Goal: Task Accomplishment & Management: Use online tool/utility

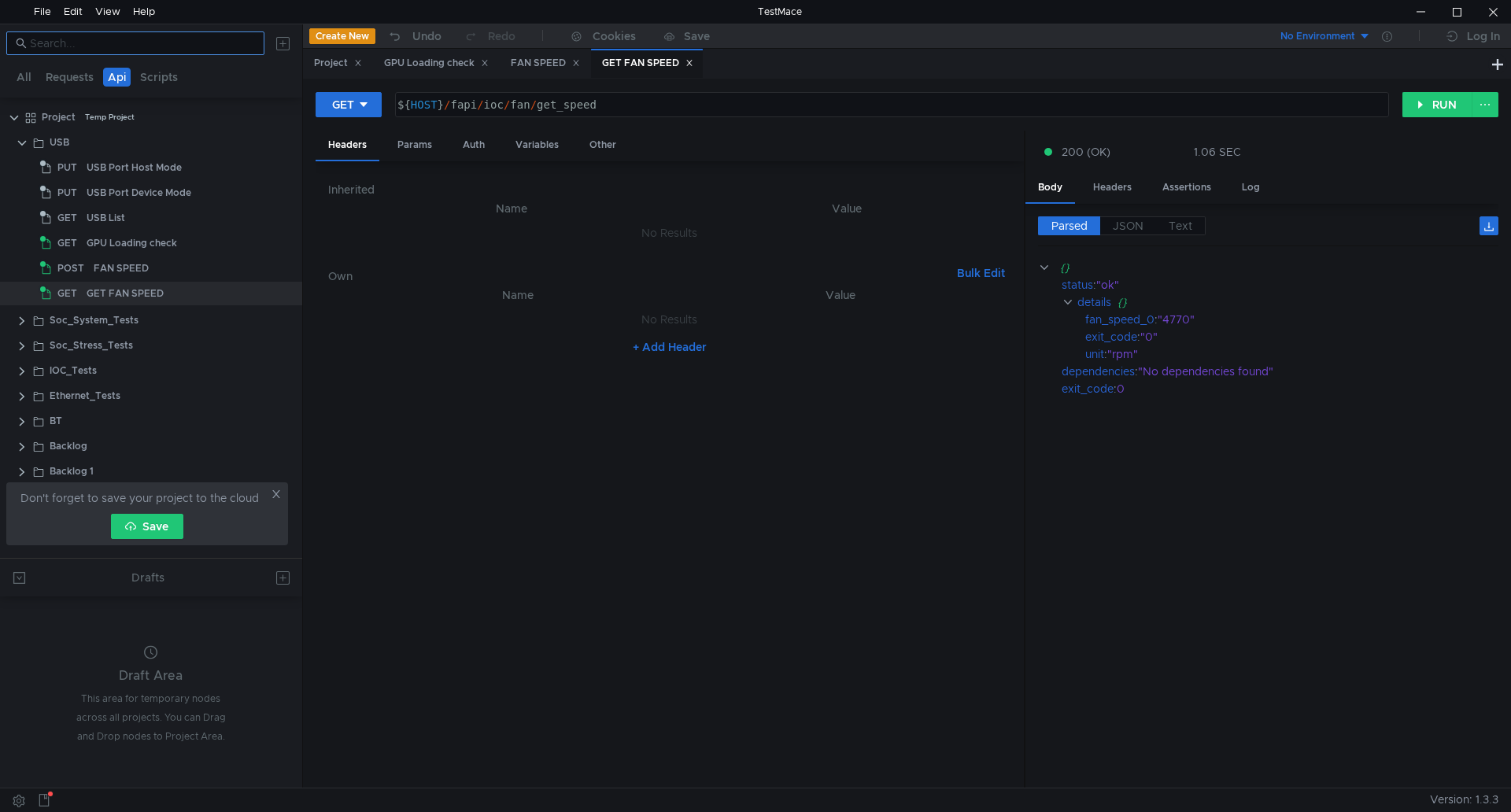
click at [88, 48] on input at bounding box center [142, 43] width 225 height 17
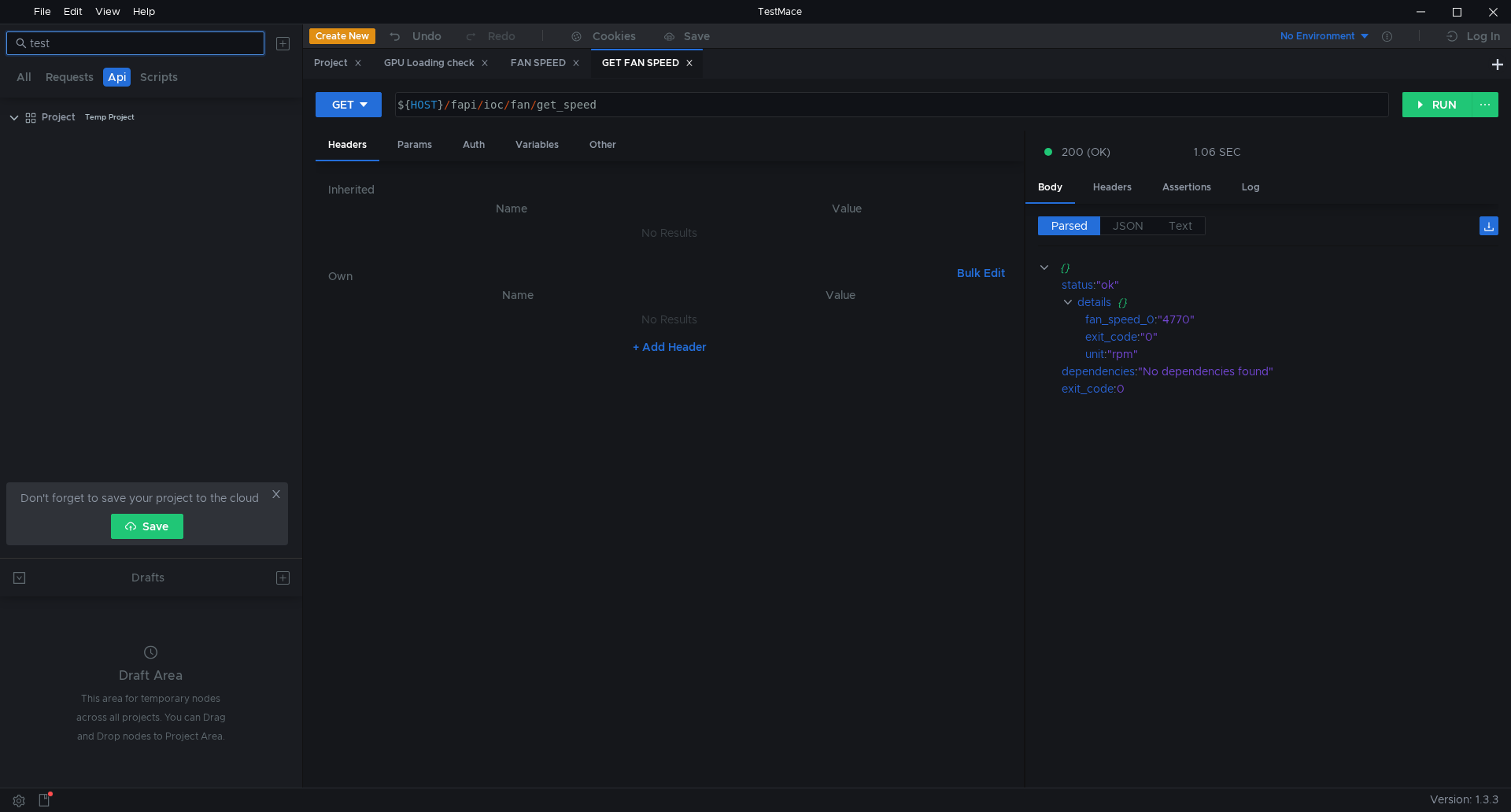
click at [121, 36] on input "test" at bounding box center [142, 43] width 225 height 17
type input "p"
drag, startPoint x: 76, startPoint y: 257, endPoint x: 77, endPoint y: 241, distance: 16.0
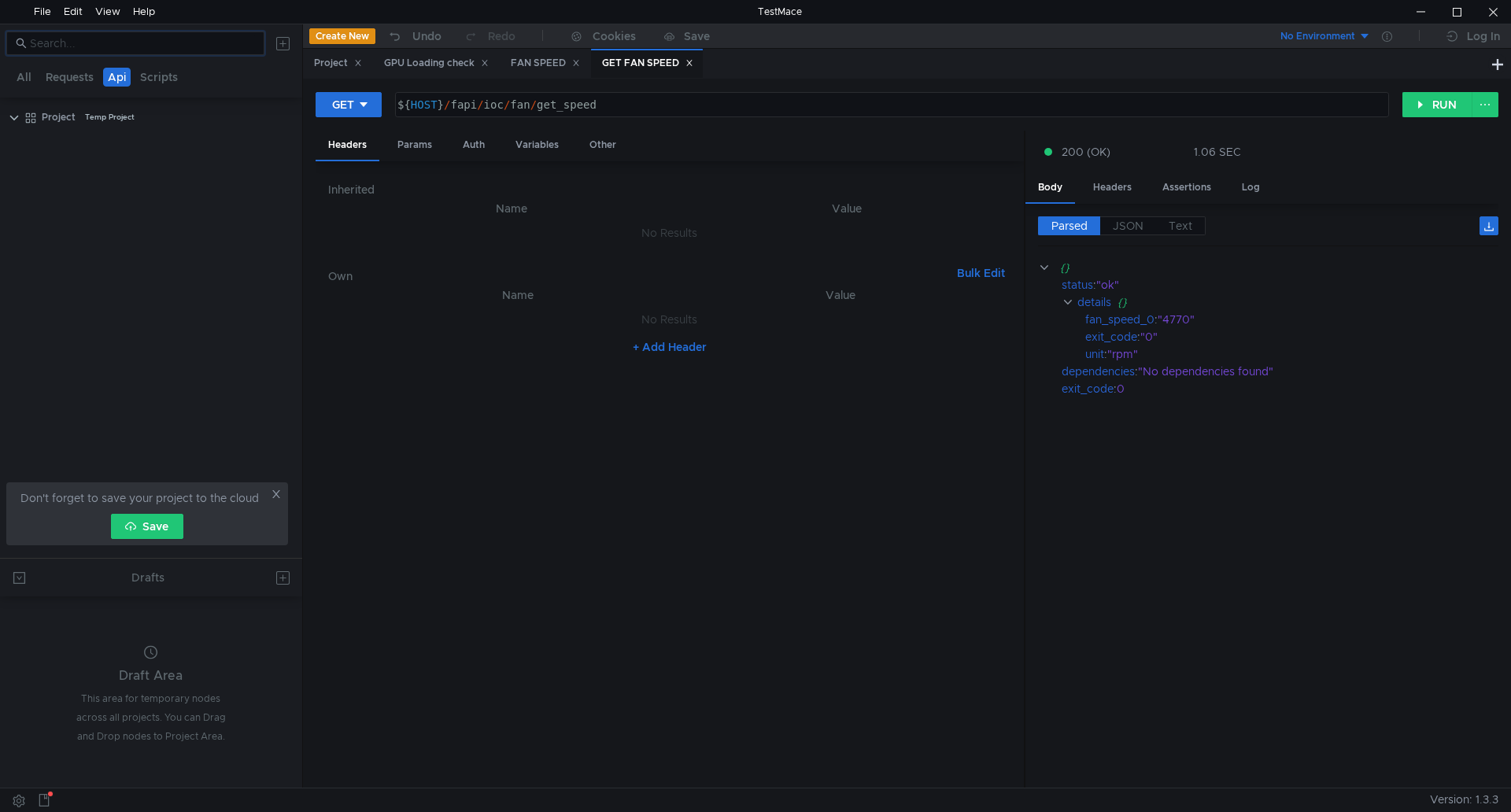
click at [77, 257] on tree-viewport "Project Temp Project" at bounding box center [151, 330] width 302 height 454
click at [70, 83] on button "Requests" at bounding box center [69, 77] width 57 height 19
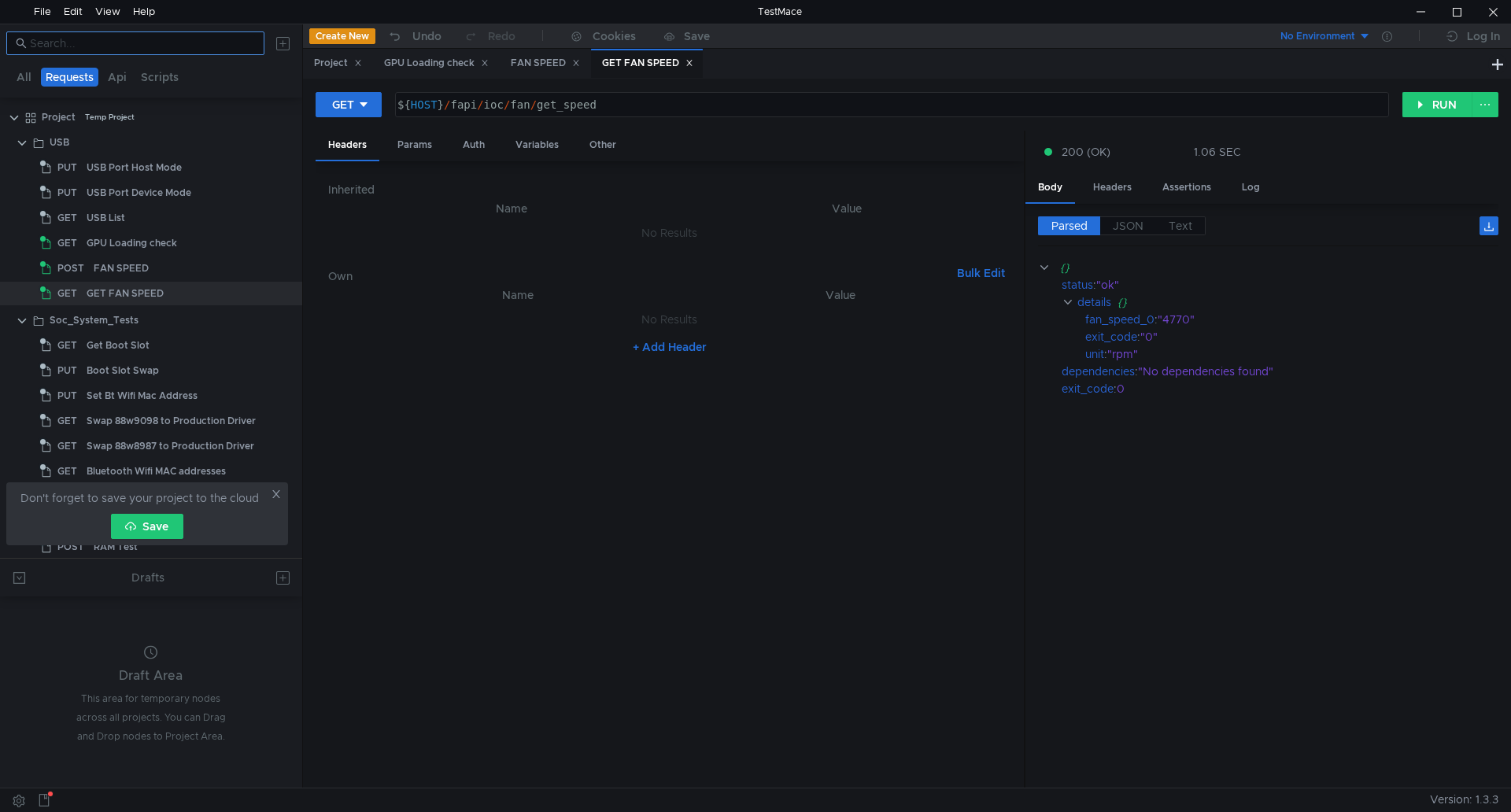
click at [88, 45] on input at bounding box center [142, 43] width 225 height 17
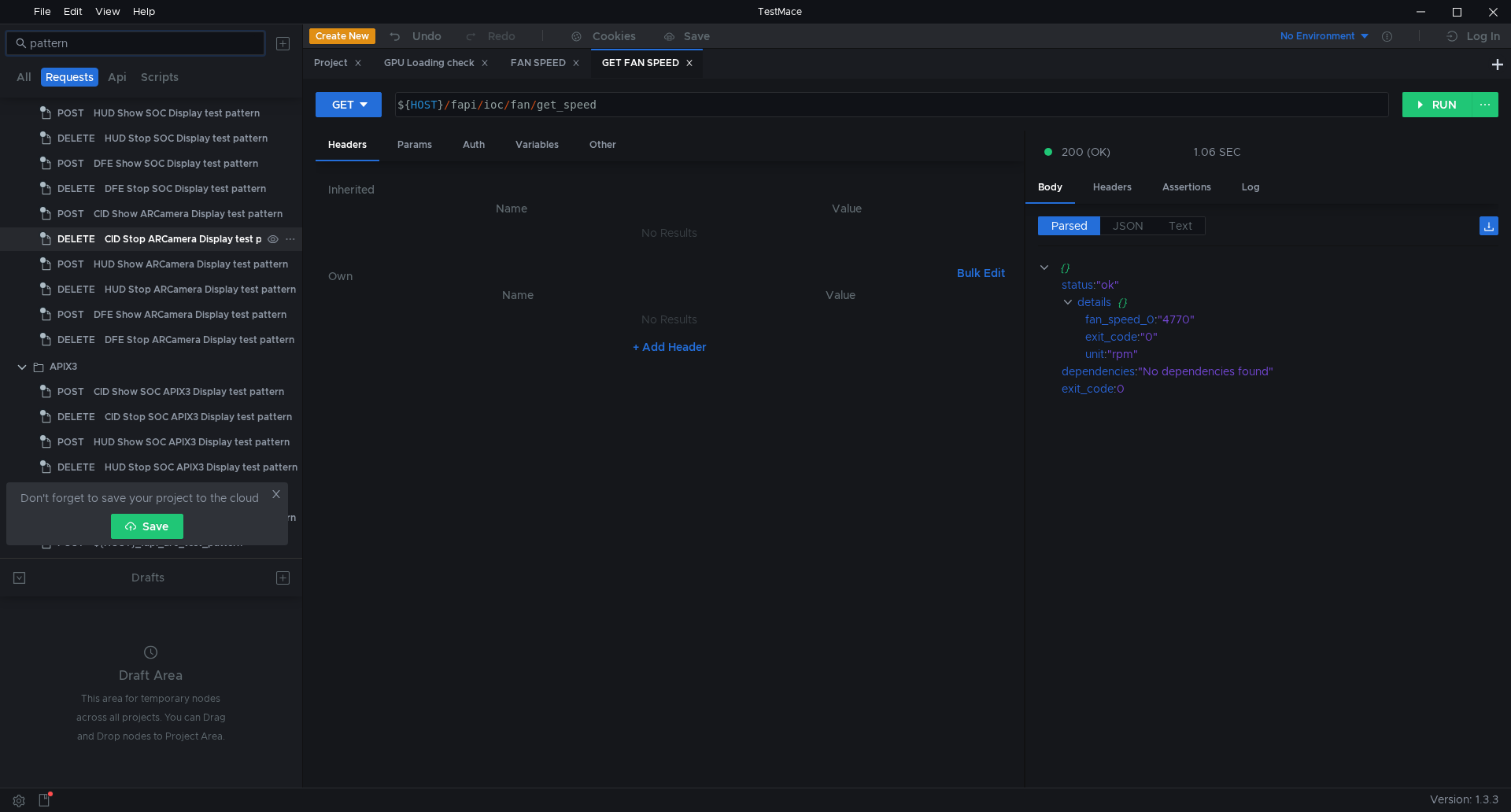
scroll to position [485, 0]
type input "pattern"
click at [277, 494] on icon at bounding box center [277, 494] width 11 height 11
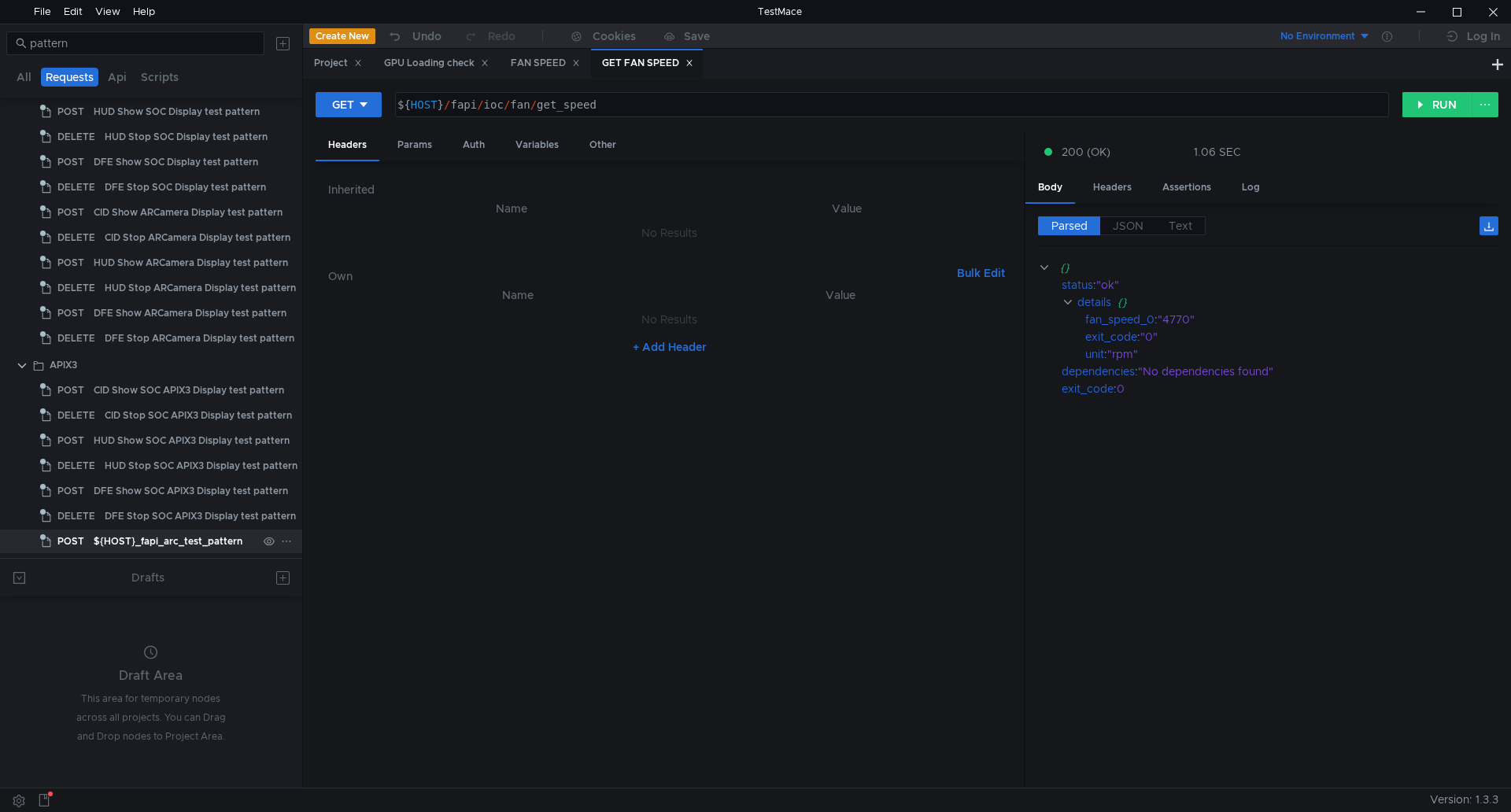
click at [165, 546] on div "${HOST}_fapi_arc_test_pattern" at bounding box center [167, 541] width 148 height 24
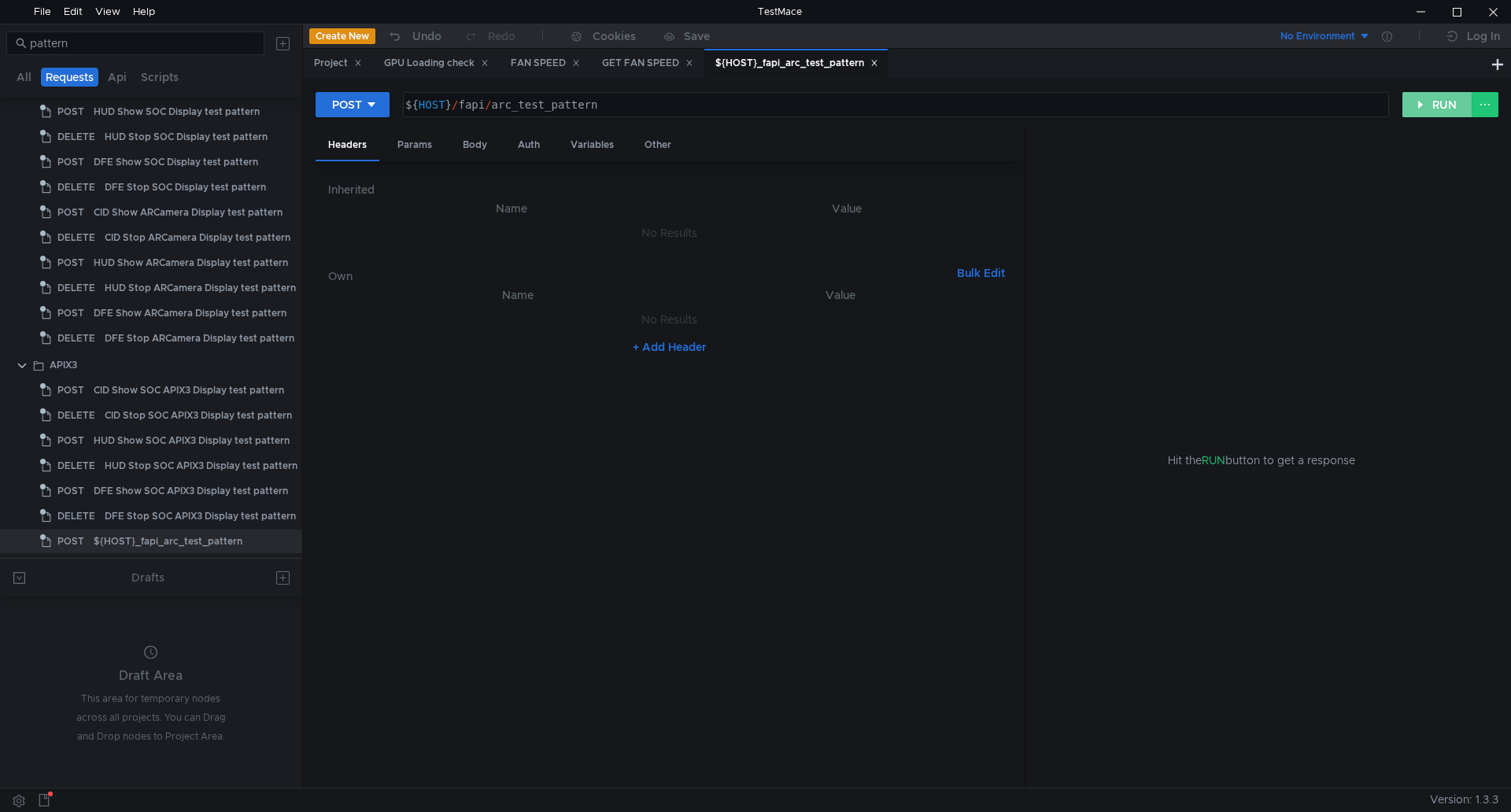
click at [1443, 106] on button "RUN" at bounding box center [1437, 105] width 70 height 25
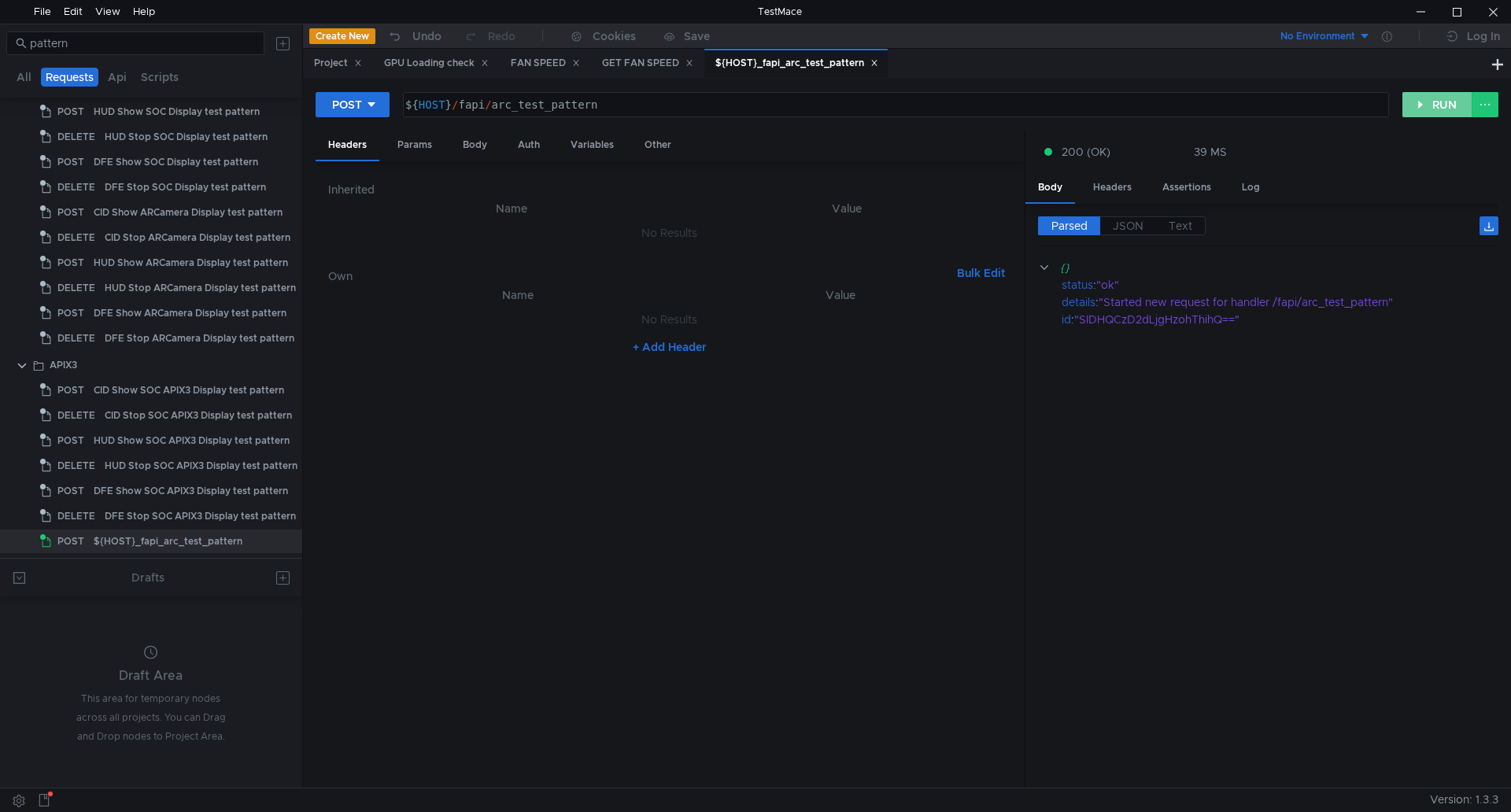
click at [1433, 96] on button "RUN" at bounding box center [1437, 105] width 70 height 25
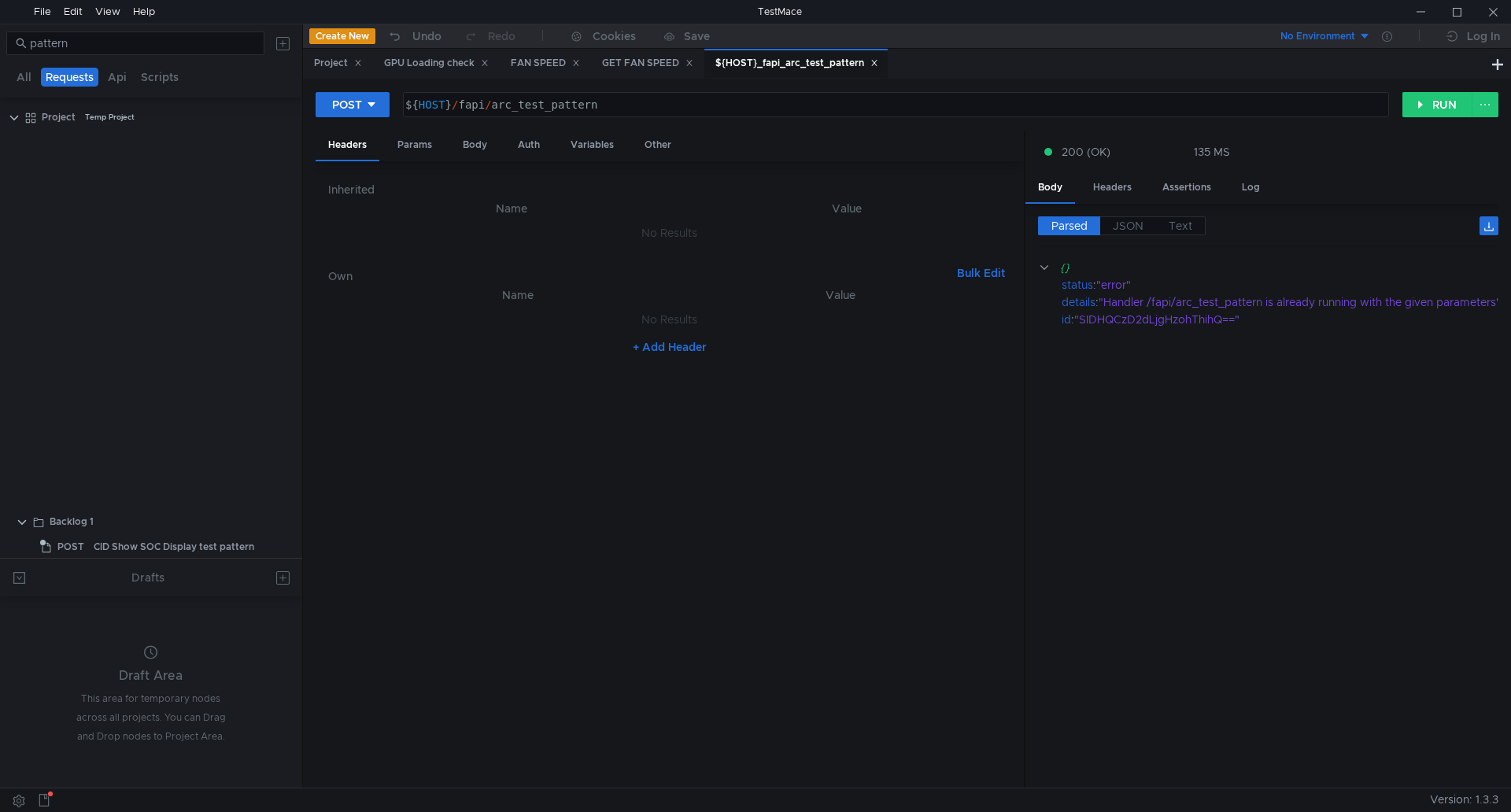
scroll to position [485, 0]
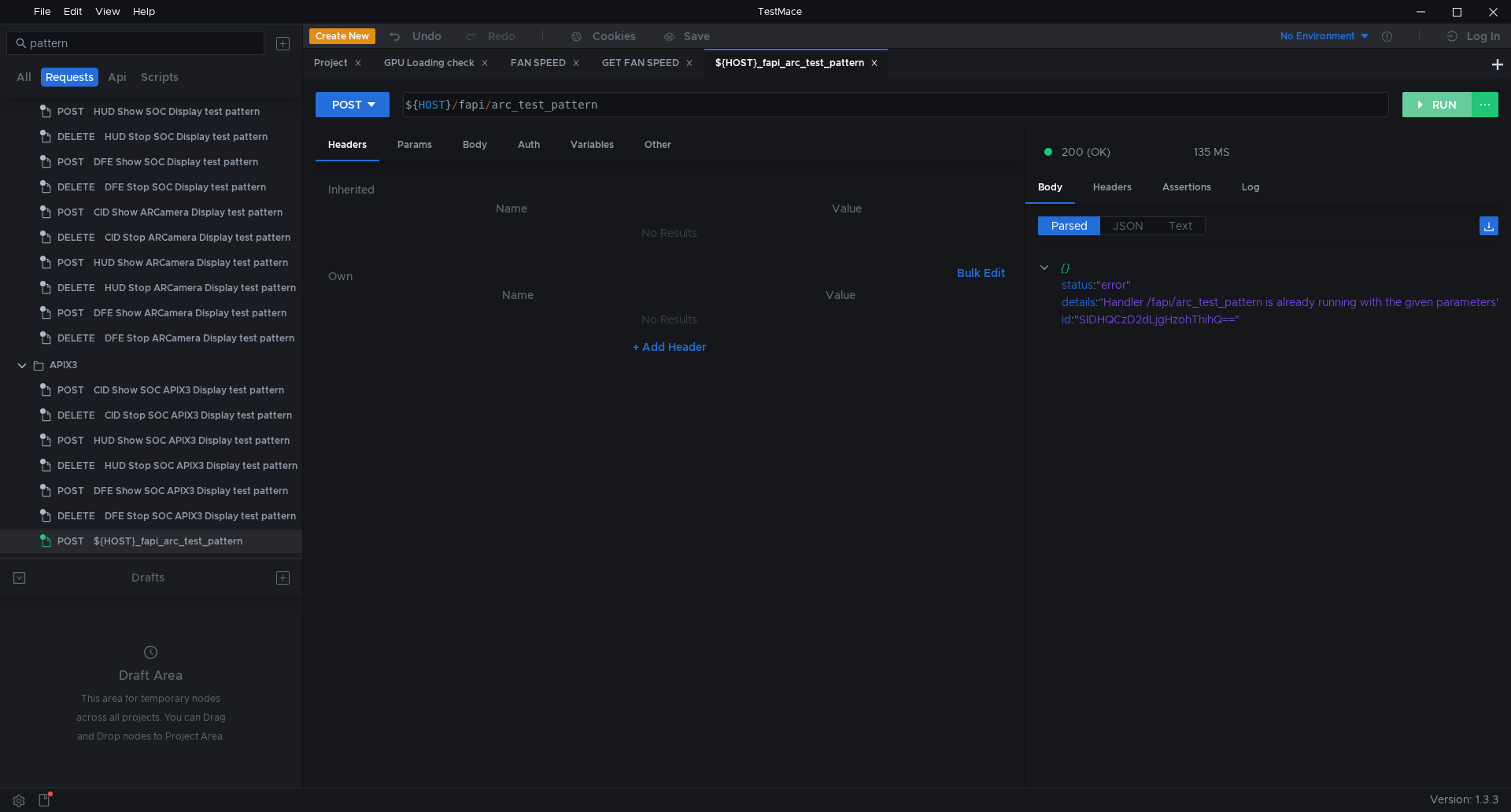
click at [1458, 109] on button "RUN" at bounding box center [1437, 105] width 70 height 25
click at [348, 95] on button "POST" at bounding box center [353, 105] width 74 height 25
click at [346, 217] on li "DELETE" at bounding box center [353, 213] width 74 height 25
click at [1424, 111] on button "RUN" at bounding box center [1437, 105] width 70 height 25
click at [332, 106] on div "DELETE" at bounding box center [354, 105] width 44 height 17
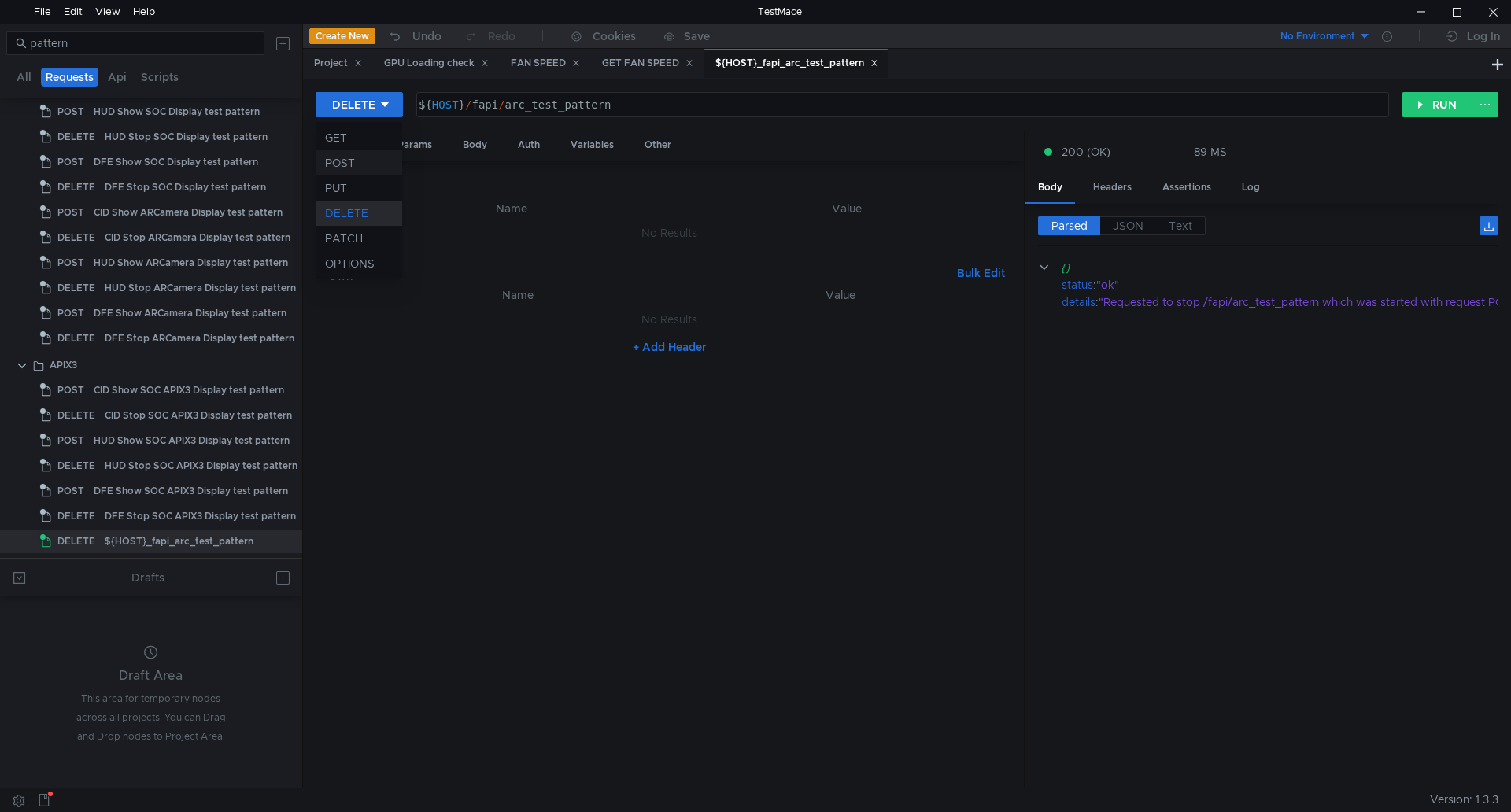
click at [355, 153] on li "POST" at bounding box center [358, 163] width 87 height 25
click at [1420, 106] on button "RUN" at bounding box center [1437, 105] width 70 height 25
click at [1413, 9] on div at bounding box center [1420, 11] width 36 height 24
click at [380, 104] on button "POST" at bounding box center [353, 105] width 74 height 25
click at [357, 207] on li "DELETE" at bounding box center [353, 213] width 74 height 25
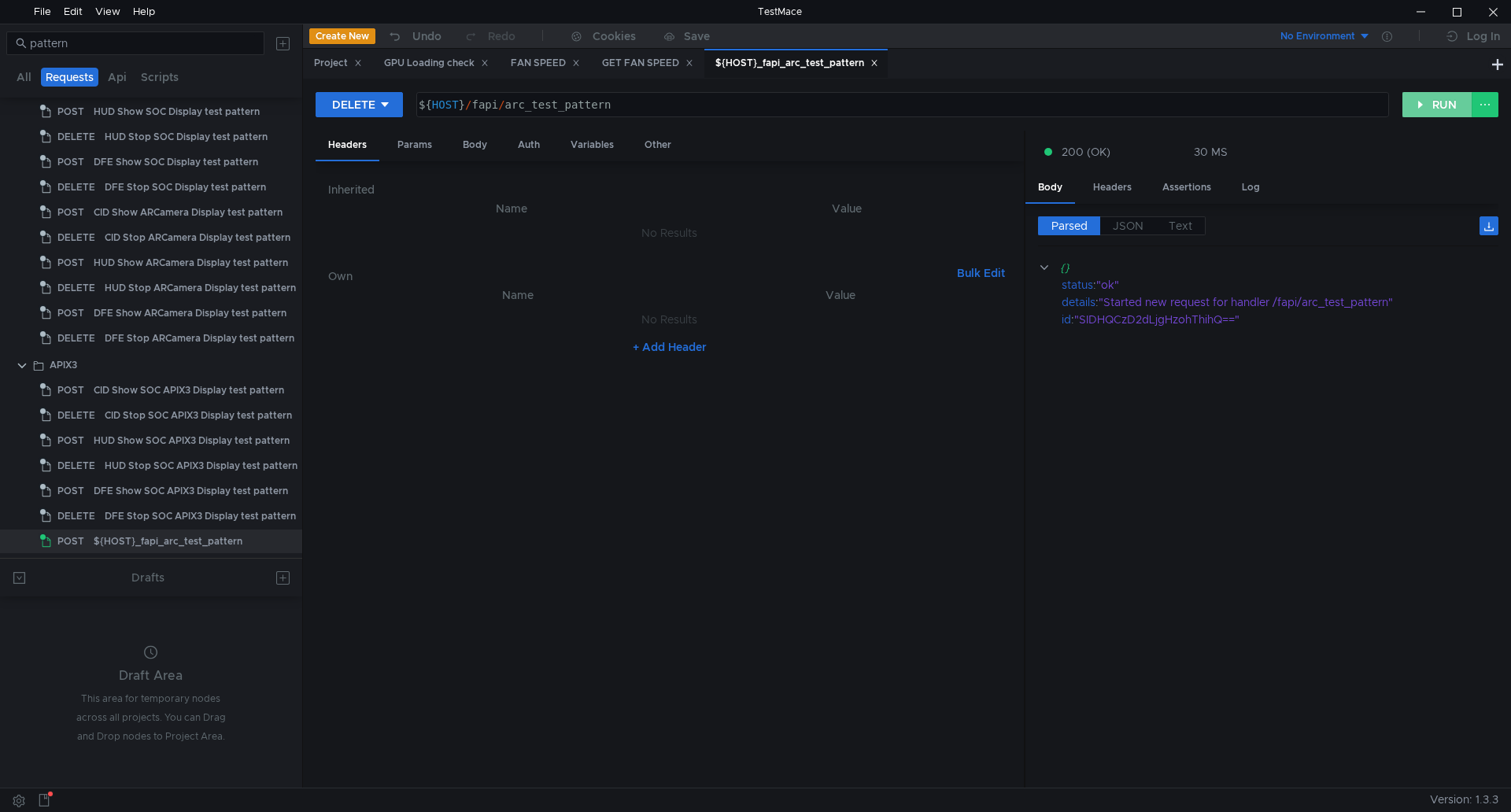
click at [1446, 100] on button "RUN" at bounding box center [1437, 105] width 70 height 25
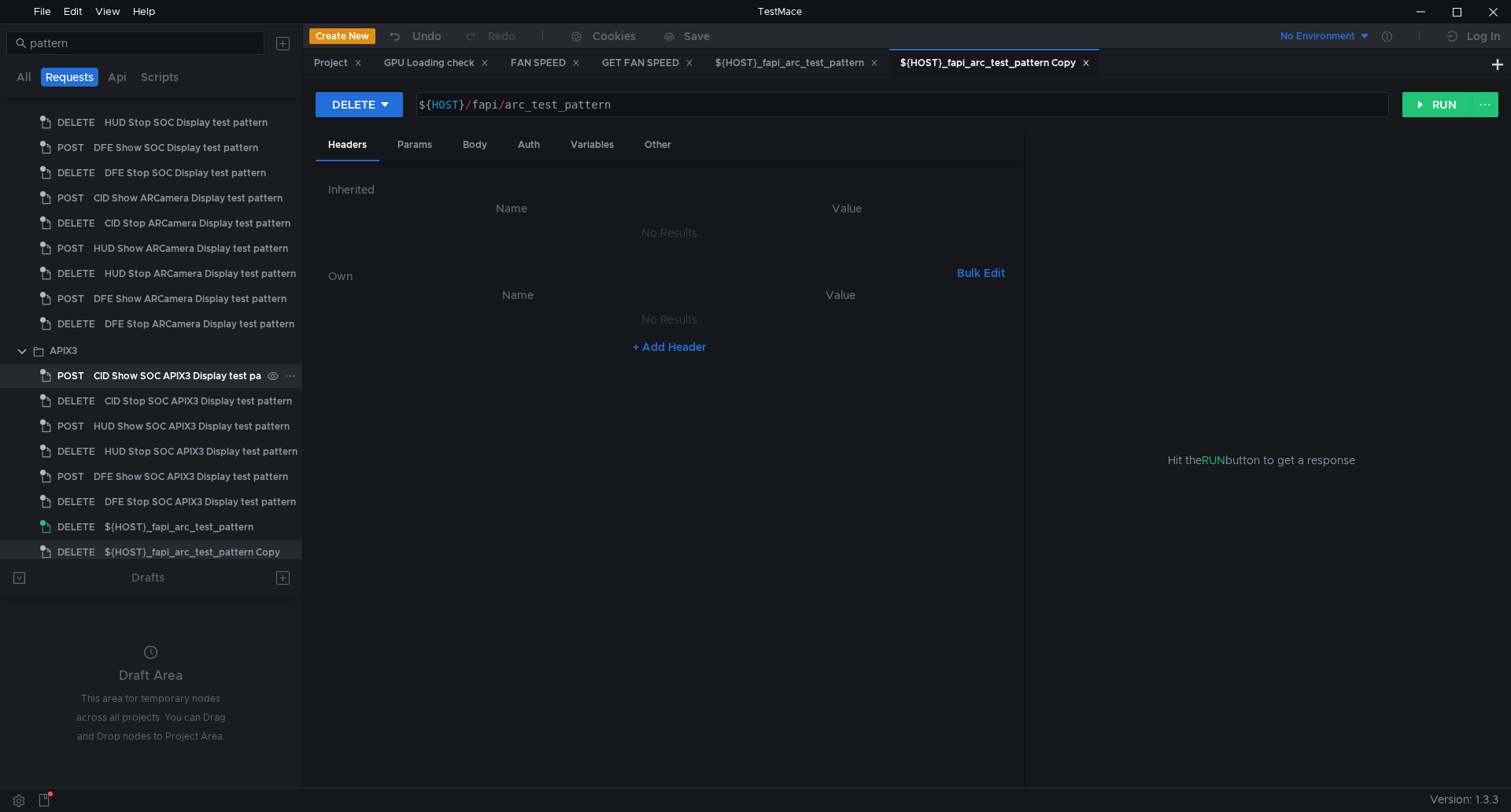
scroll to position [511, 0]
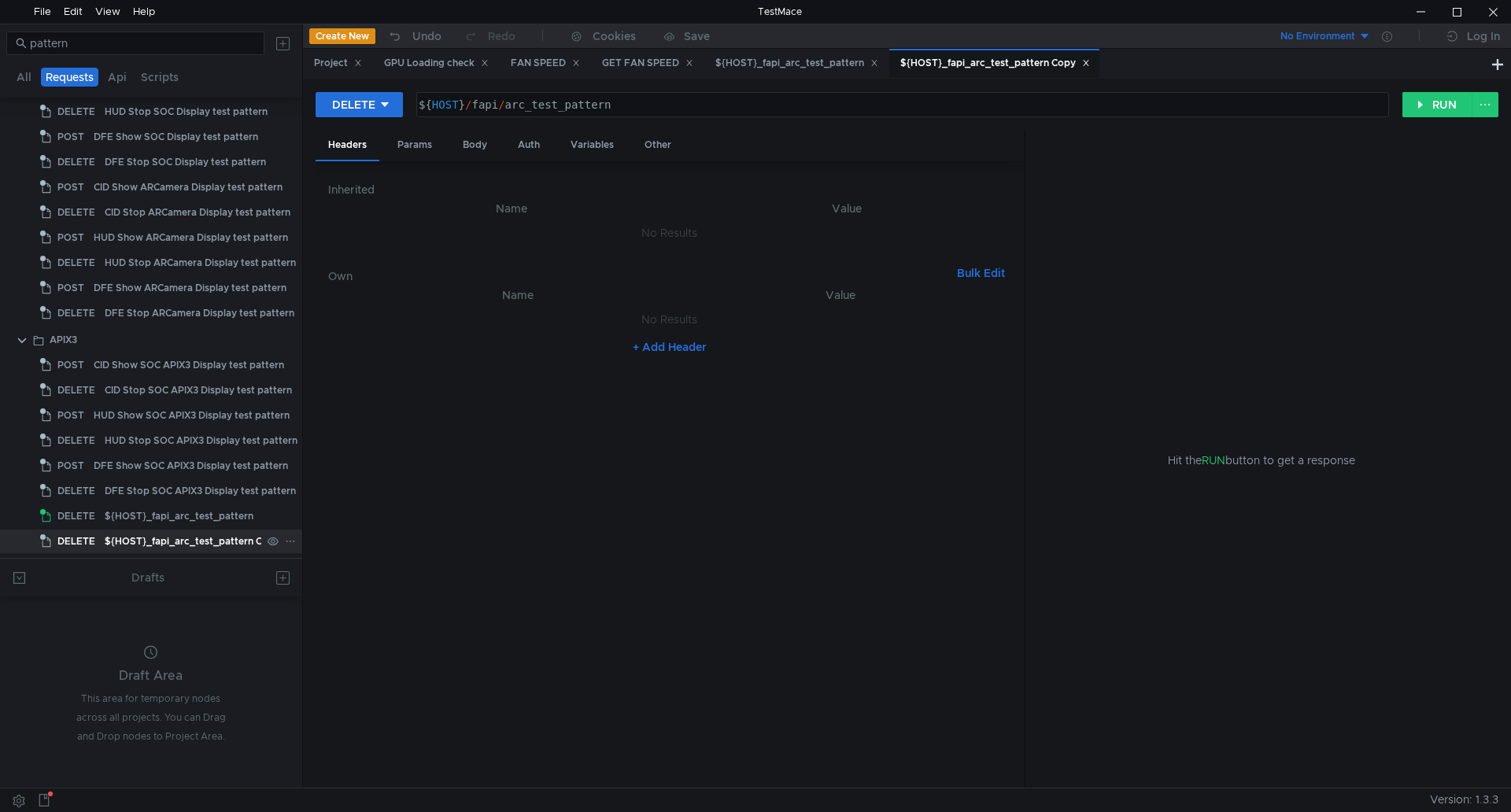
click at [164, 540] on div "${HOST}_fapi_arc_test_pattern Copy" at bounding box center [192, 541] width 176 height 24
click at [200, 540] on div "${HOST}_fapi_arc_test_pattern Copy" at bounding box center [192, 541] width 176 height 24
drag, startPoint x: 199, startPoint y: 540, endPoint x: 439, endPoint y: 104, distance: 497.7
click at [439, 104] on div "${ HOST } / fapi / arc_test_pattern" at bounding box center [901, 117] width 972 height 38
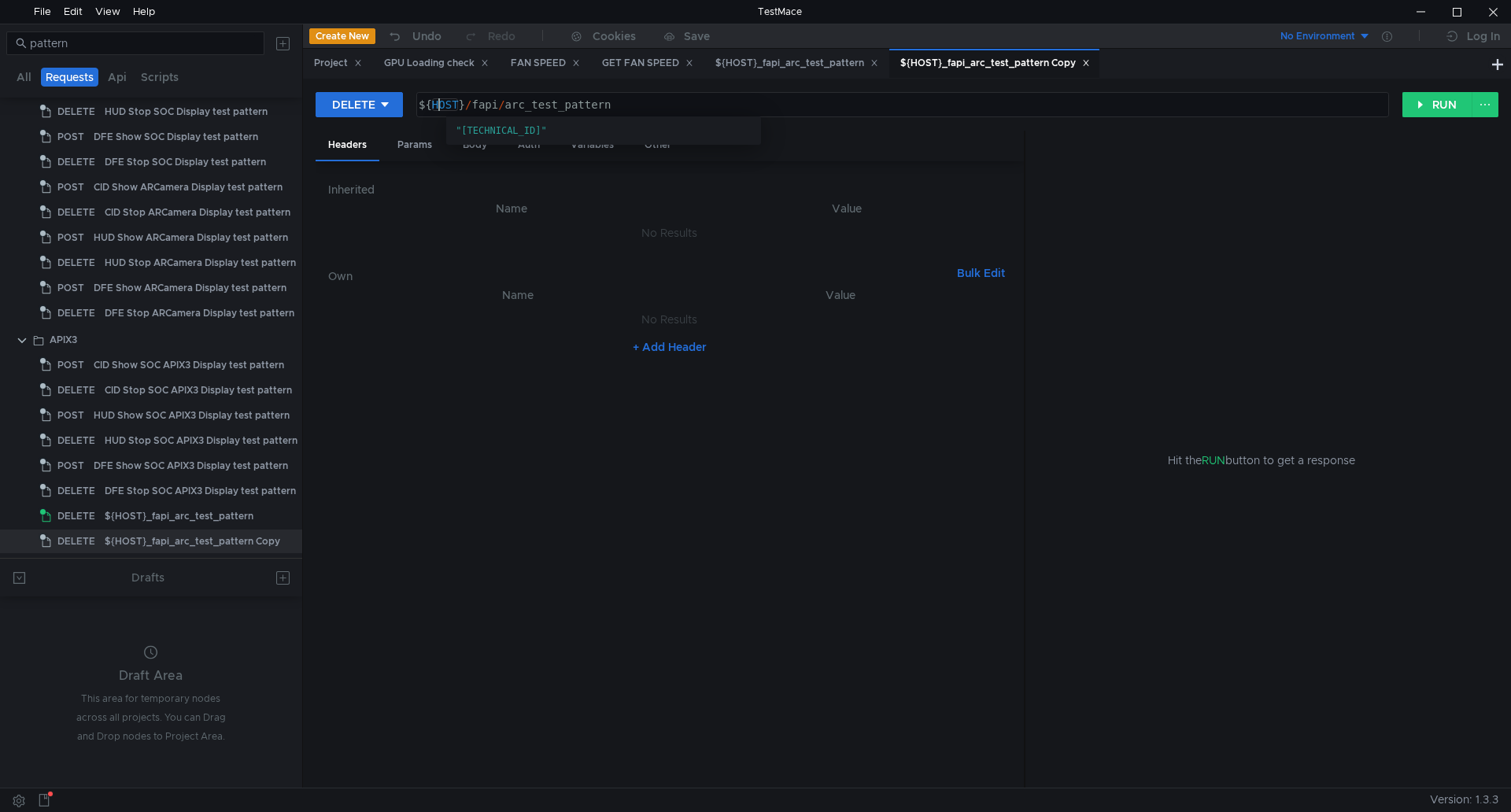
click at [439, 104] on div "${ HOST } / fapi / arc_test_pattern" at bounding box center [901, 117] width 972 height 38
click at [440, 104] on div "${ HOST } / fapi / arc_test_pattern" at bounding box center [901, 117] width 972 height 38
paste textarea "160.48.199.99:8080/fapi/system/soc-arc-power?power=1"
type textarea "160.48.199.99:8080/fapi/system/soc-arc-power?power=1"
click at [404, 120] on div "DELETE 160.48.199.99:8080/fapi/system/soc-arc-power?power=1 160.48.199.99:8080 …" at bounding box center [907, 110] width 1183 height 39
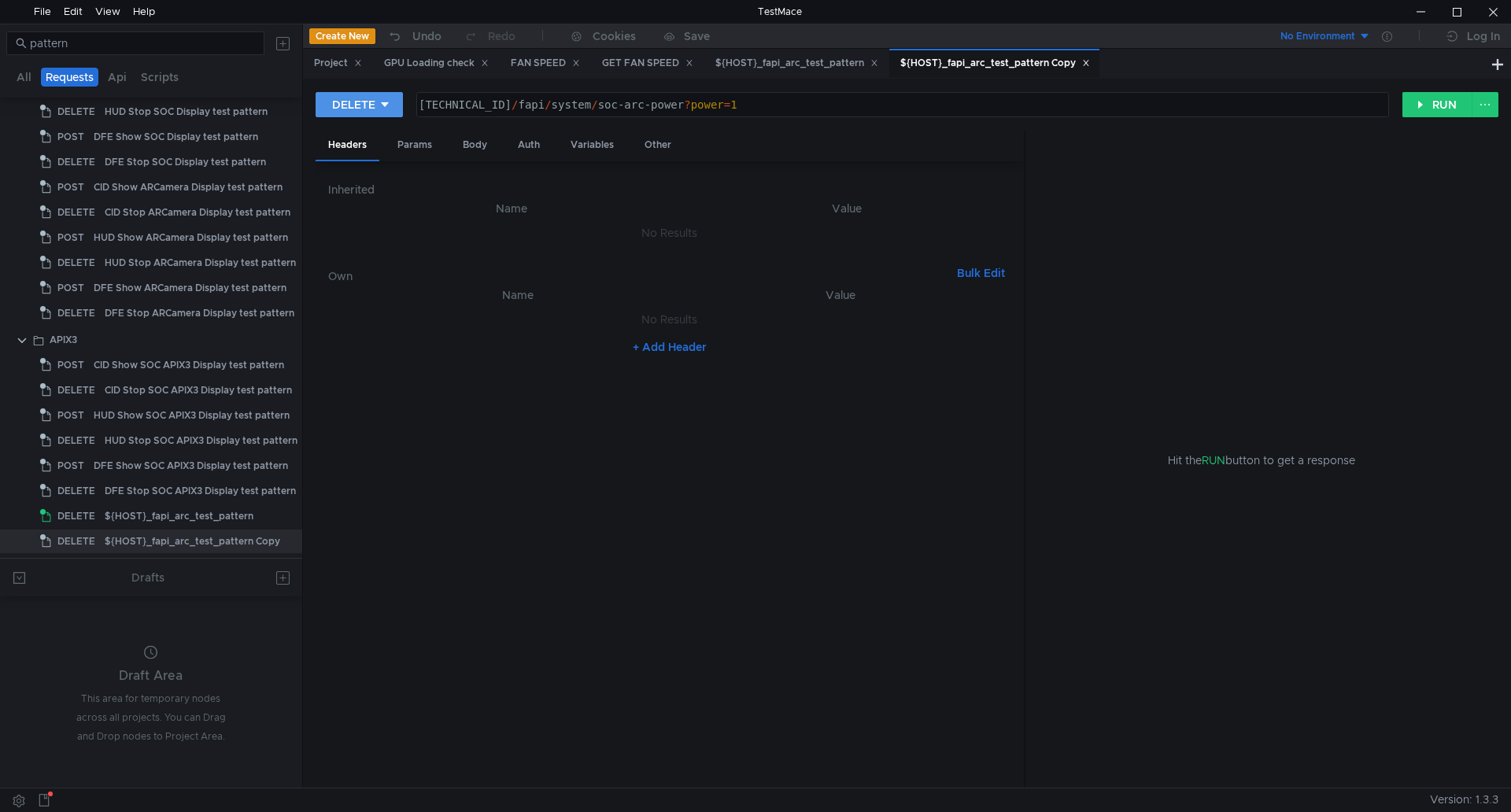
click at [398, 115] on button "DELETE" at bounding box center [359, 105] width 87 height 25
click at [357, 162] on li "POST" at bounding box center [358, 163] width 87 height 25
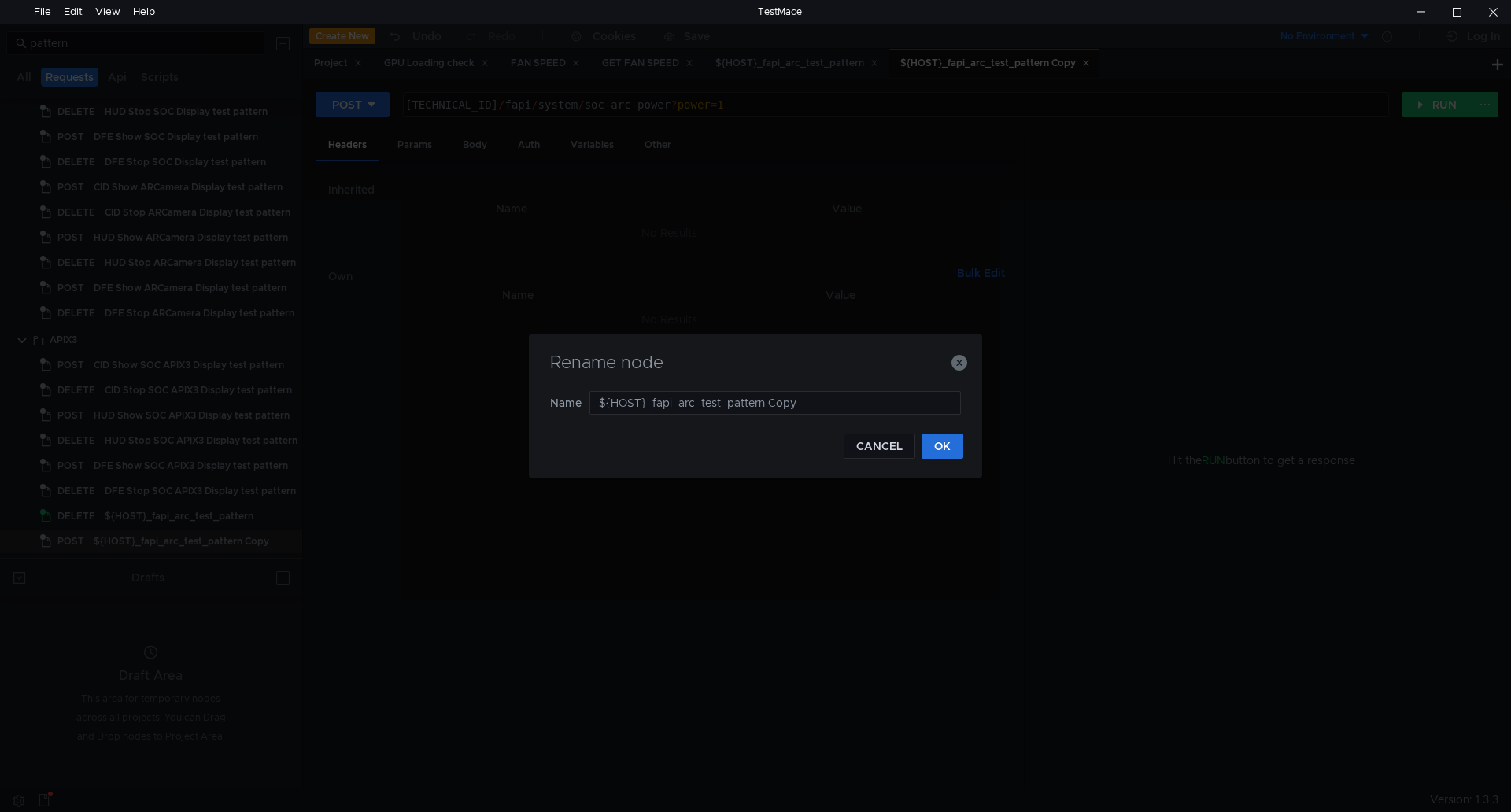
drag, startPoint x: 880, startPoint y: 395, endPoint x: 531, endPoint y: 395, distance: 349.0
click at [531, 395] on div "Rename node Name ${HOST}_fapi_arc_test_pattern Copy CANCEL OK" at bounding box center [755, 406] width 454 height 144
type input "ARC power"
click at [950, 450] on button "OK" at bounding box center [942, 446] width 42 height 25
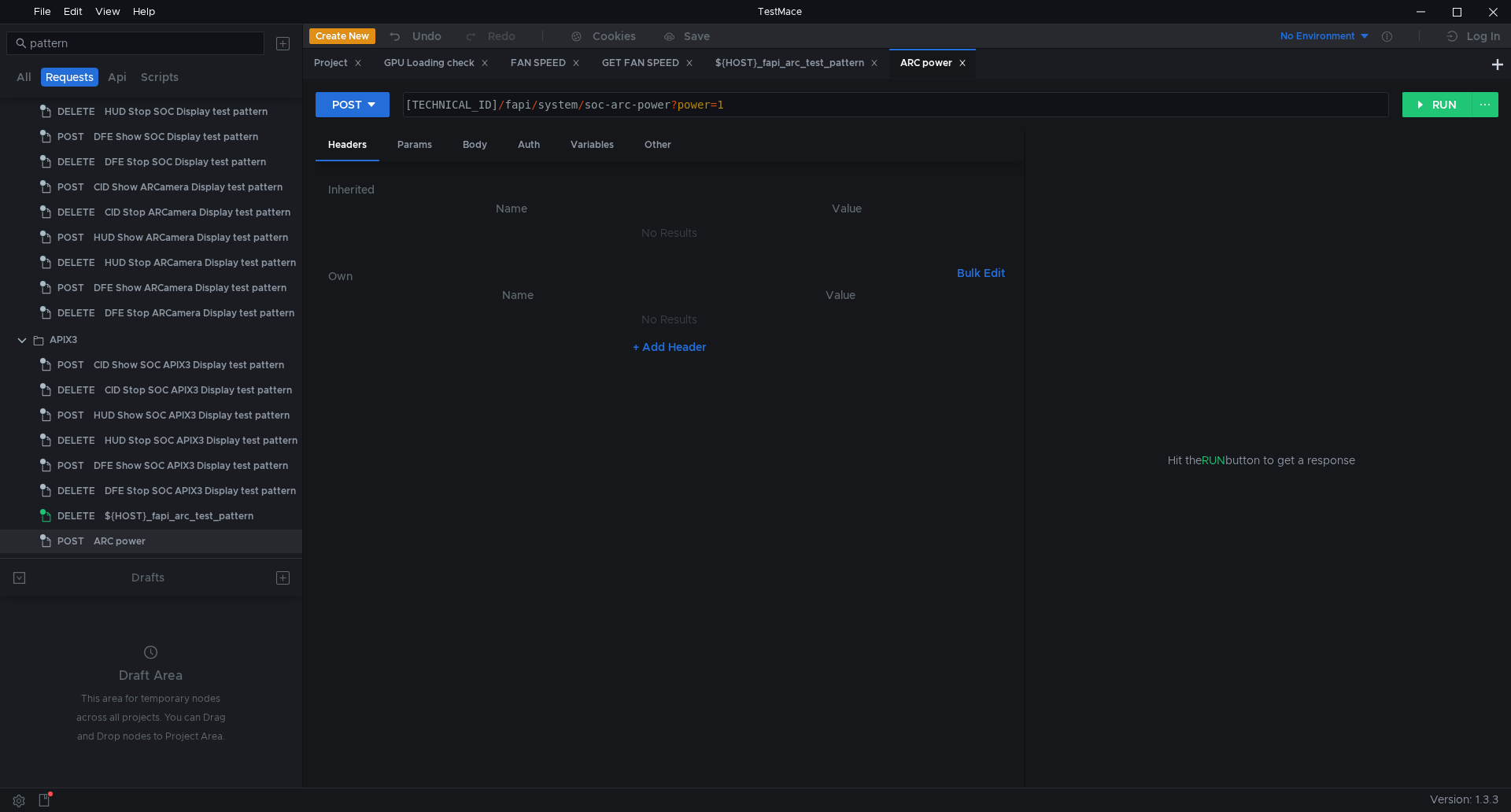
click at [1429, 120] on div "POST 160.48.199.99:8080/fapi/system/soc-arc-power?power=1 160.48.199.99:8080 / …" at bounding box center [907, 110] width 1183 height 39
click at [1429, 114] on button "RUN" at bounding box center [1437, 105] width 70 height 25
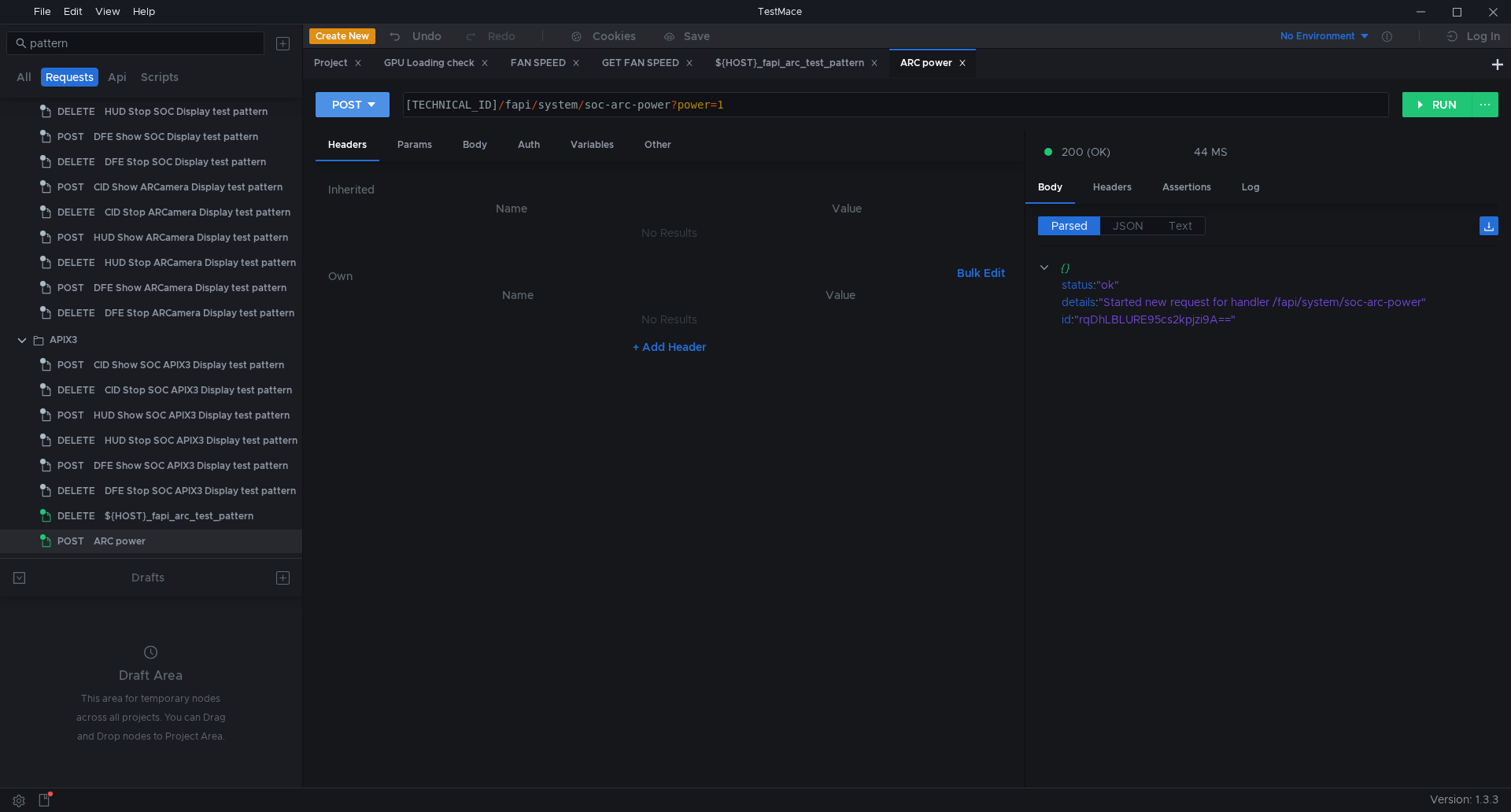
click at [320, 106] on button "POST" at bounding box center [353, 105] width 74 height 25
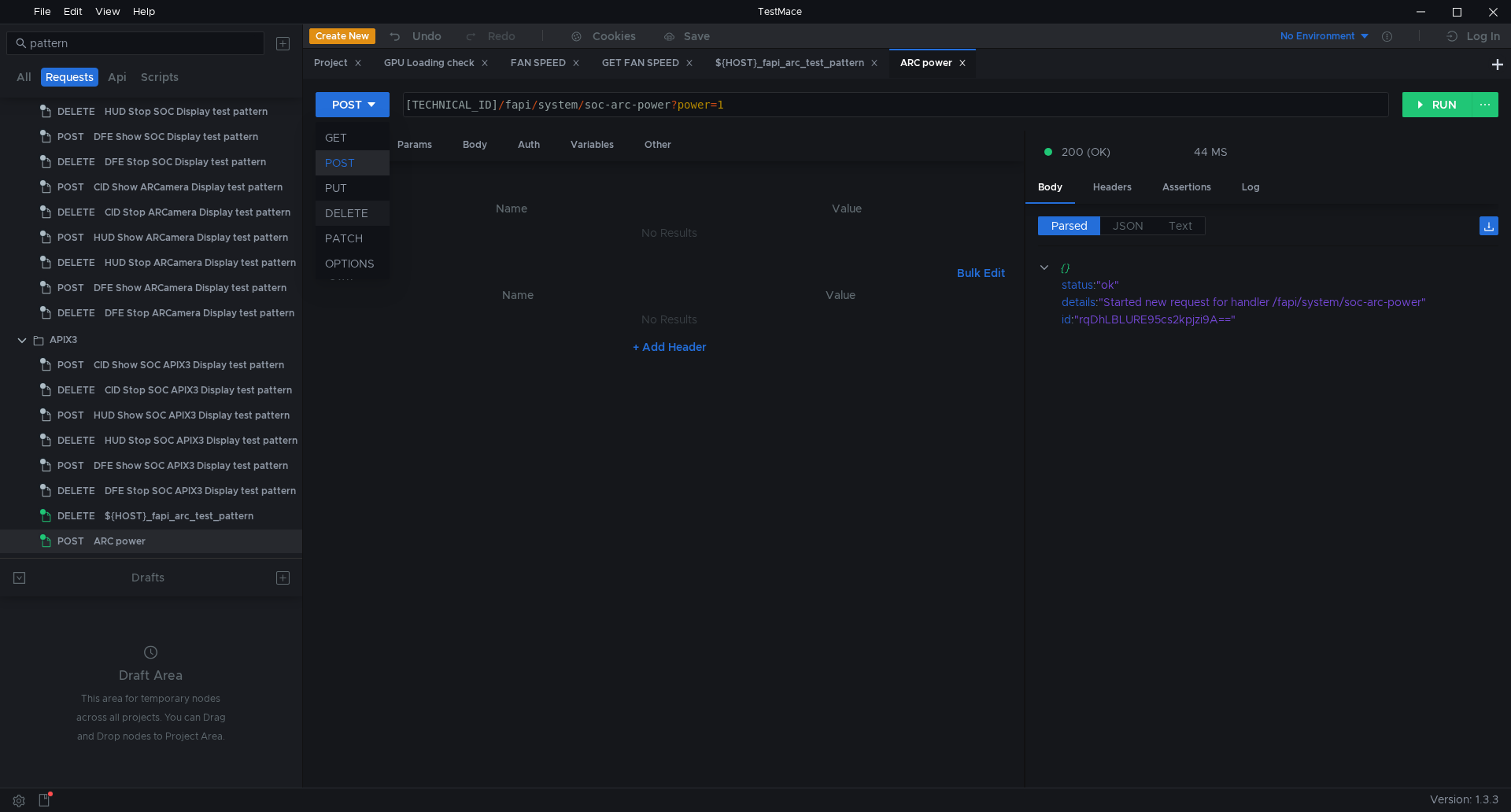
click at [361, 209] on li "DELETE" at bounding box center [353, 213] width 74 height 25
click at [1420, 115] on button "RUN" at bounding box center [1437, 105] width 70 height 25
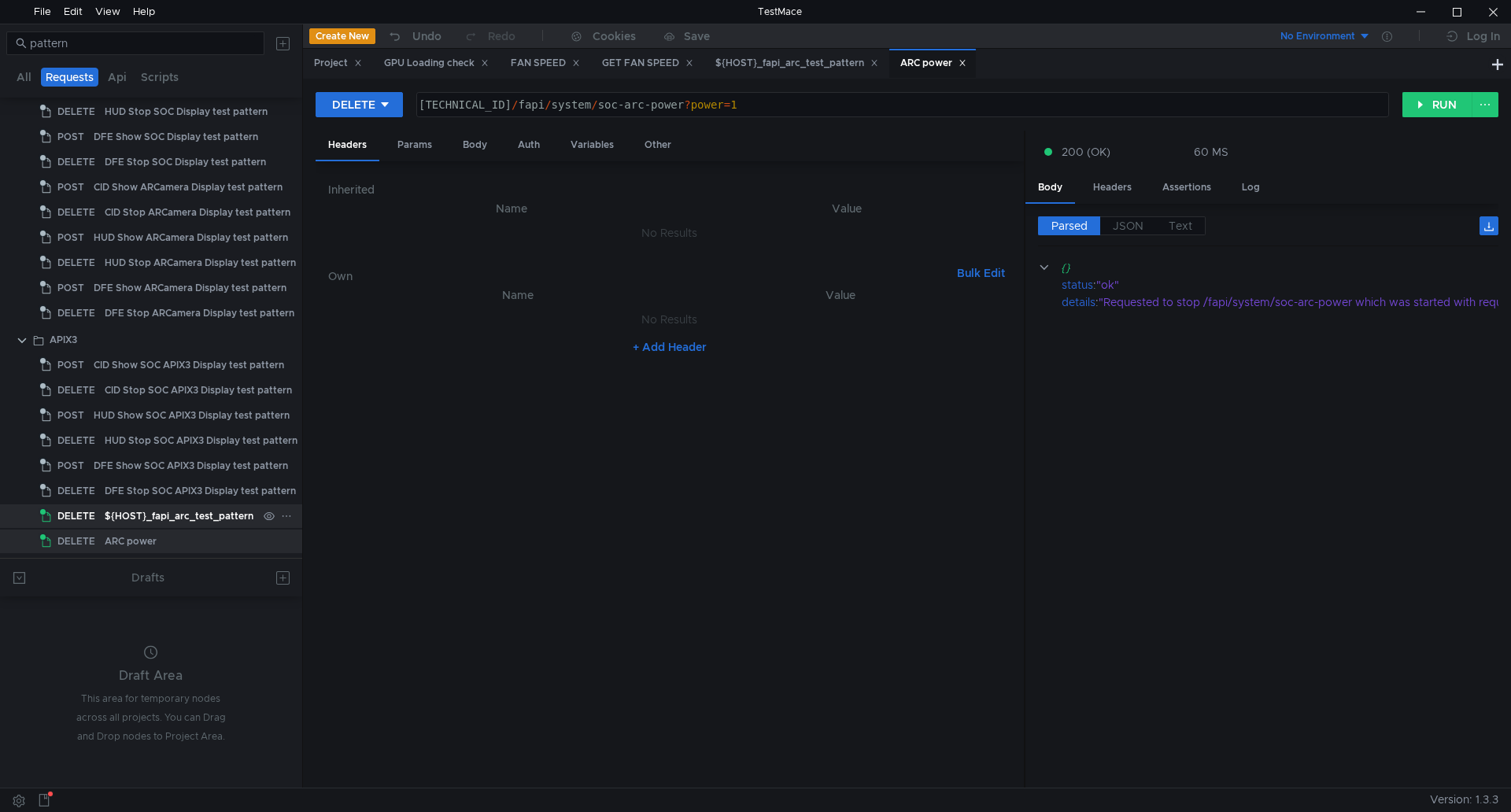
click at [113, 509] on div "${HOST}_fapi_arc_test_pattern" at bounding box center [179, 515] width 148 height 24
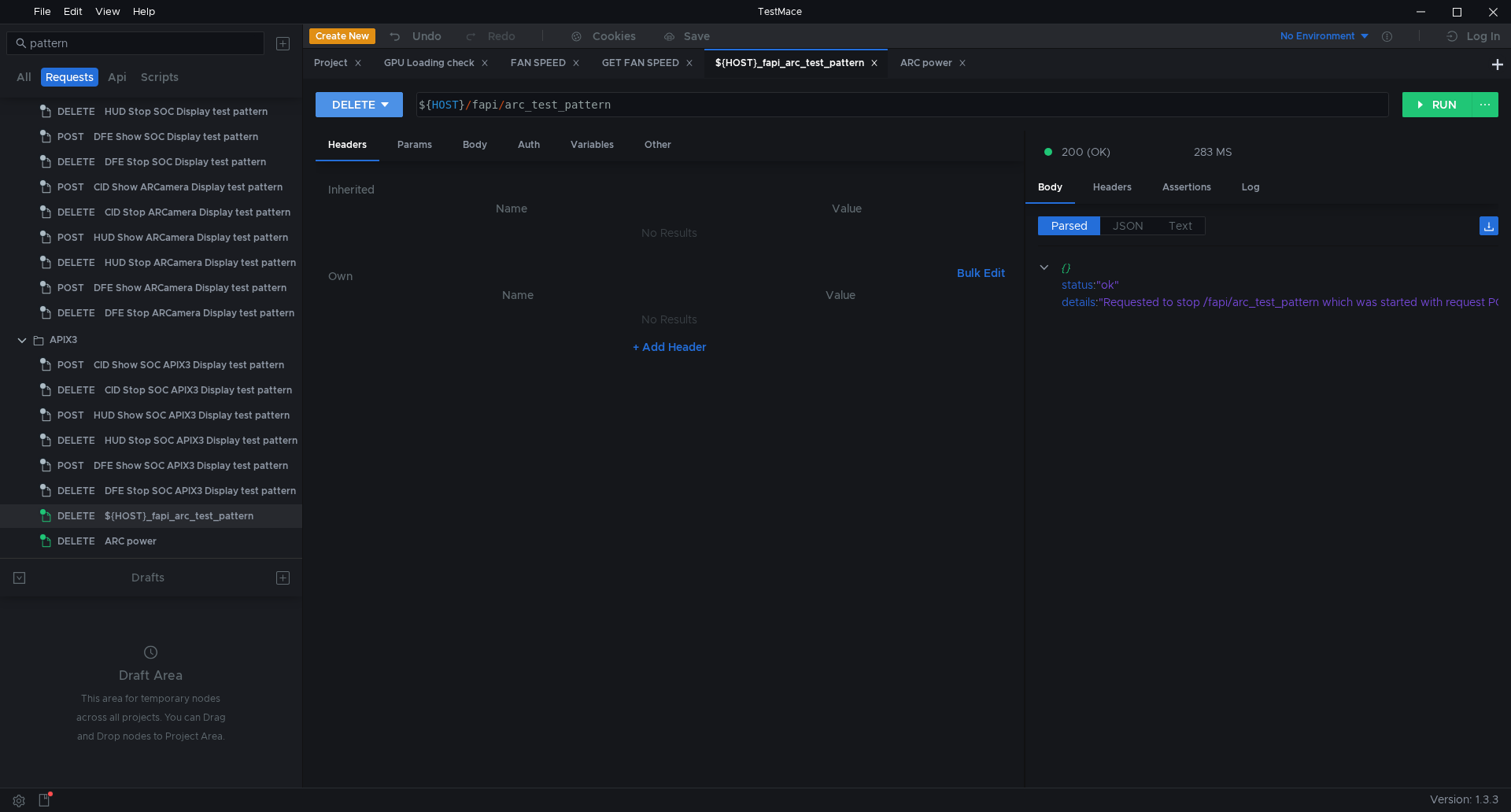
click at [388, 95] on button "DELETE" at bounding box center [359, 105] width 87 height 25
click at [356, 154] on li "POST" at bounding box center [358, 163] width 87 height 25
click at [1415, 103] on button "RUN" at bounding box center [1437, 105] width 70 height 25
click at [375, 92] on button "POST" at bounding box center [353, 105] width 74 height 25
click at [357, 207] on li "DELETE" at bounding box center [353, 213] width 74 height 25
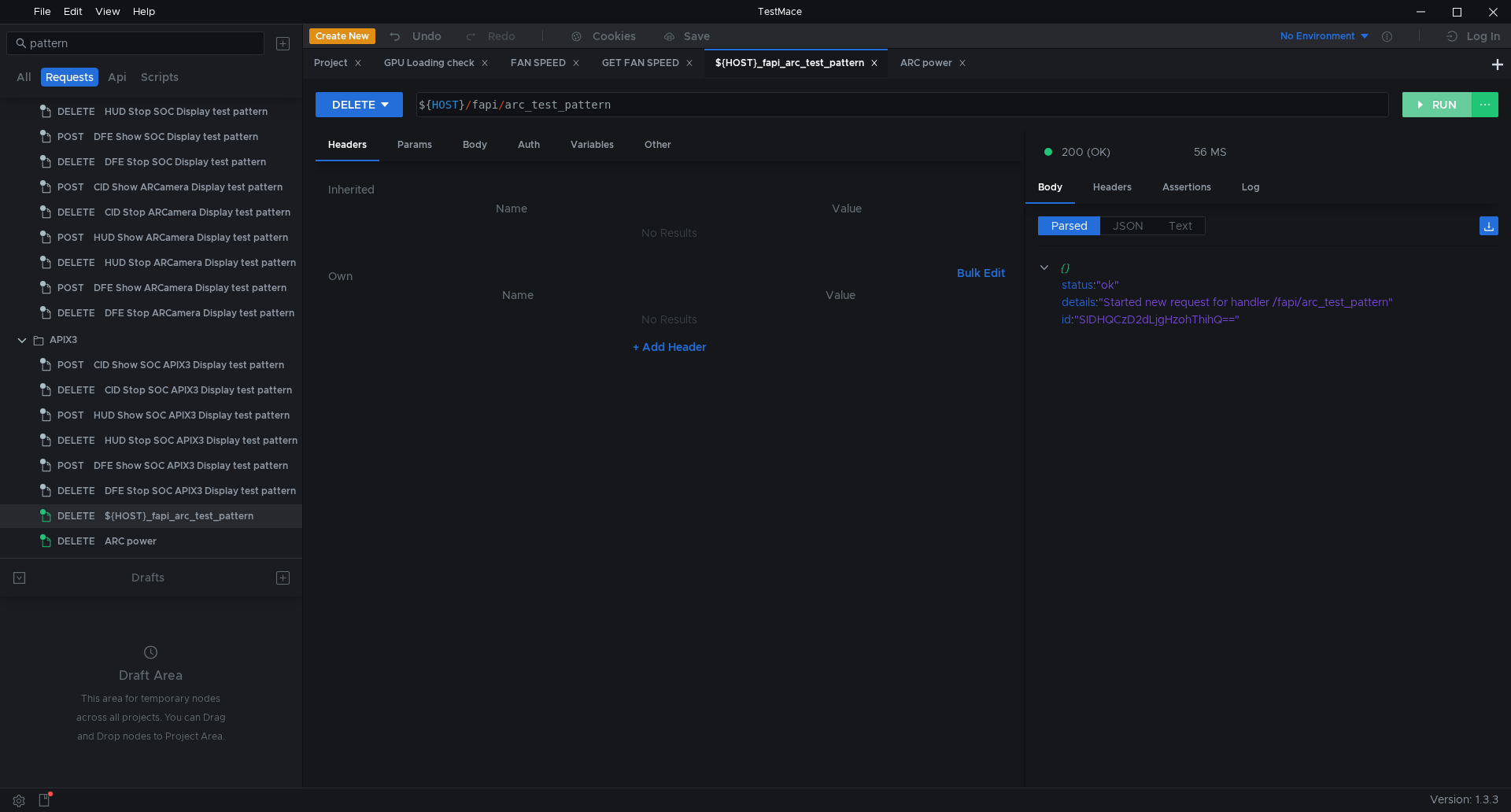
click at [1405, 109] on button "RUN" at bounding box center [1437, 105] width 70 height 25
click at [385, 99] on icon at bounding box center [385, 105] width 11 height 11
click at [344, 161] on li "POST" at bounding box center [358, 163] width 87 height 25
click at [1440, 103] on button "RUN" at bounding box center [1437, 105] width 70 height 25
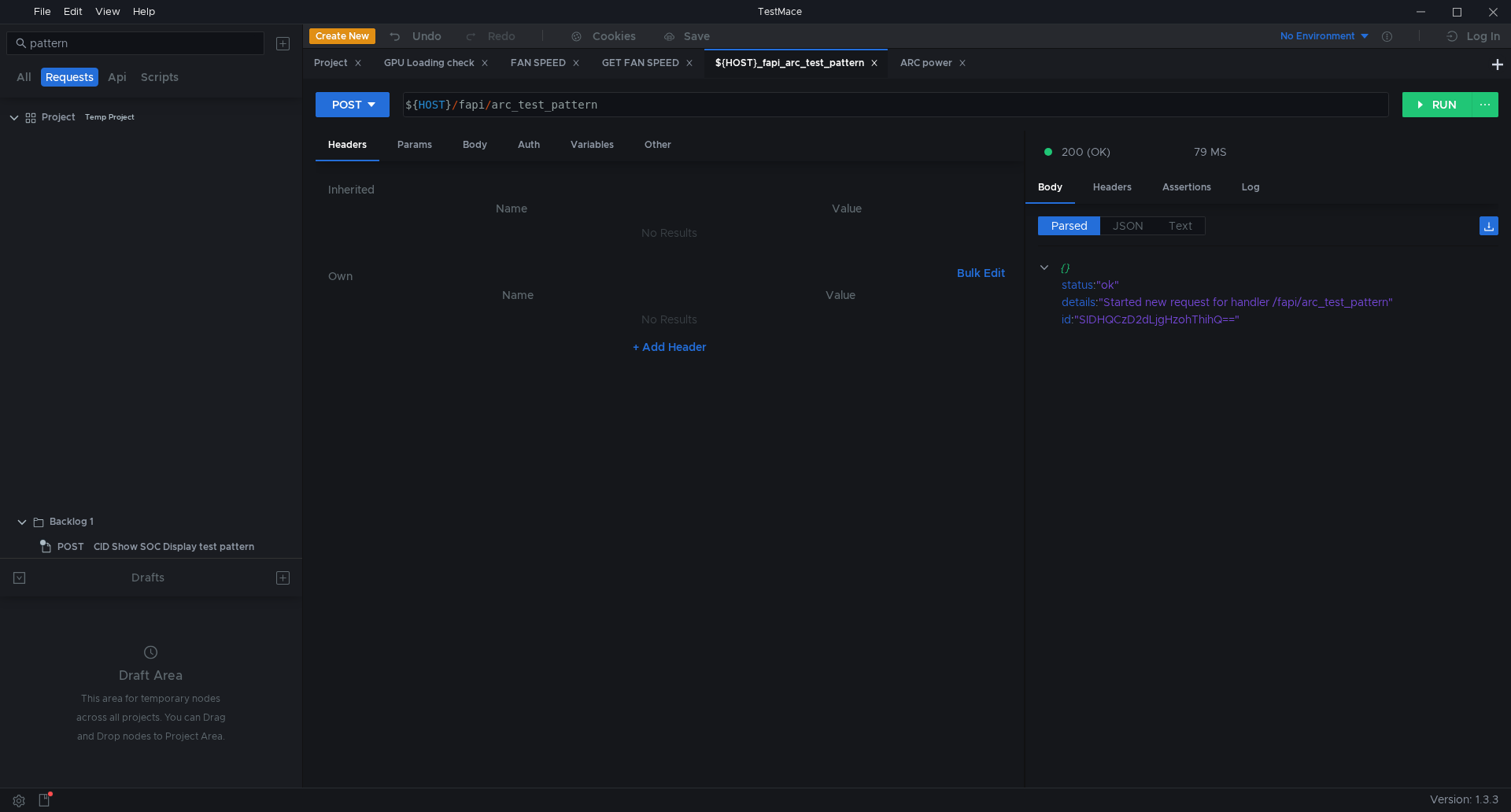
scroll to position [511, 0]
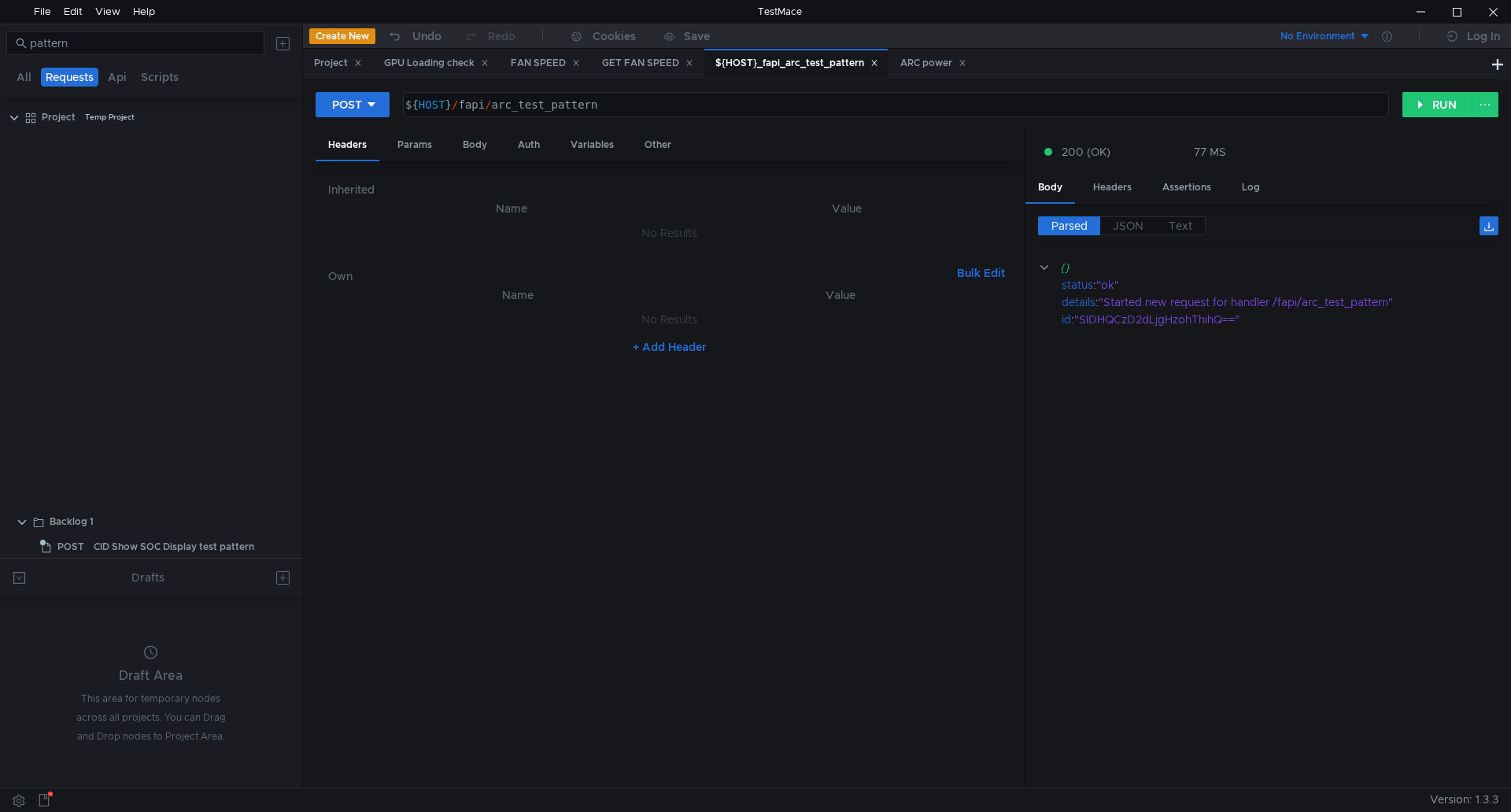
scroll to position [511, 0]
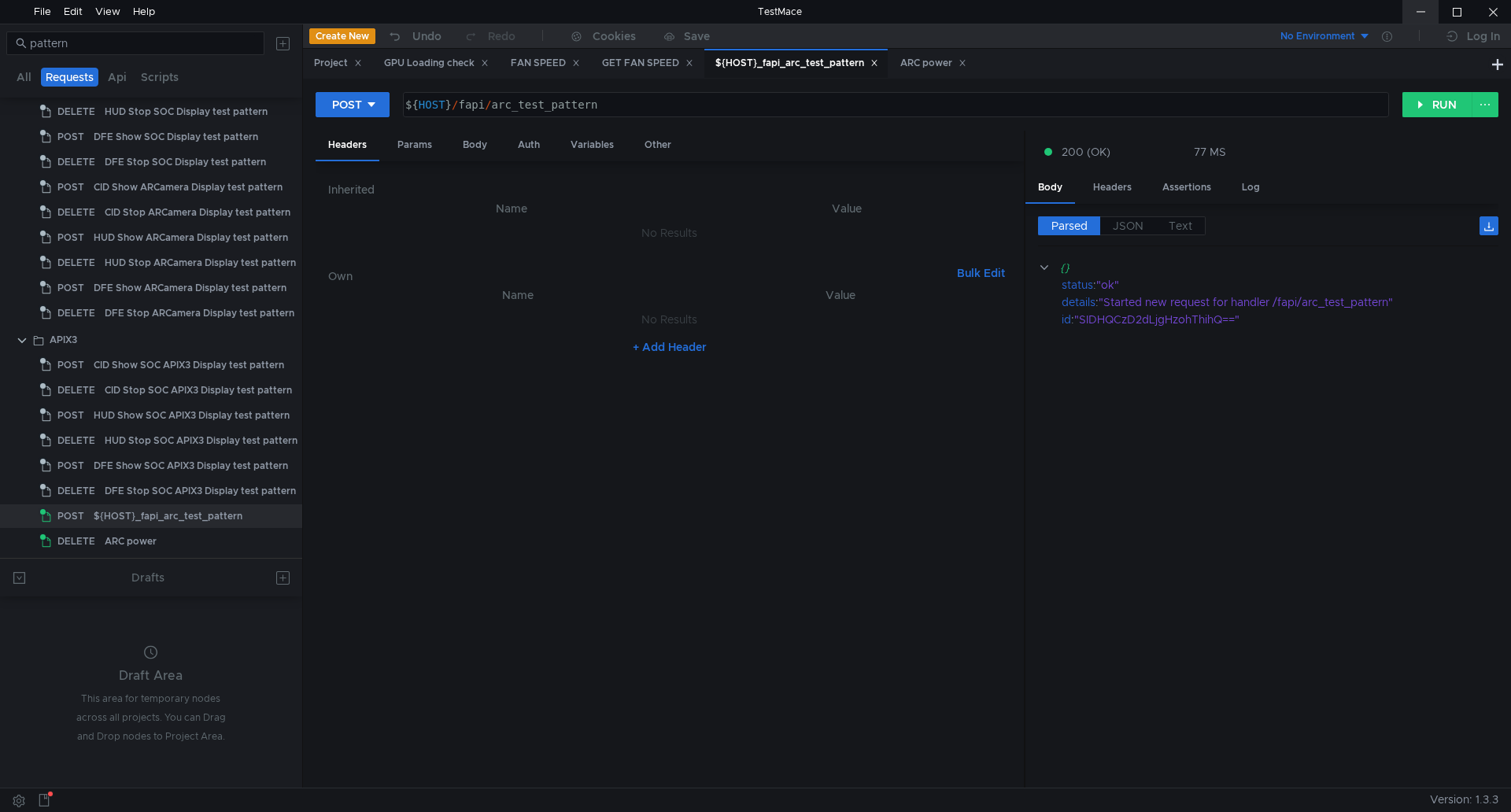
click at [1414, 19] on div at bounding box center [1420, 11] width 36 height 24
click at [1442, 100] on button "RUN" at bounding box center [1437, 105] width 70 height 25
click at [1415, 14] on div at bounding box center [1420, 11] width 36 height 24
click at [1423, 112] on button "RUN" at bounding box center [1437, 105] width 70 height 25
click at [1416, 13] on div at bounding box center [1420, 11] width 36 height 24
